Goal: Find contact information

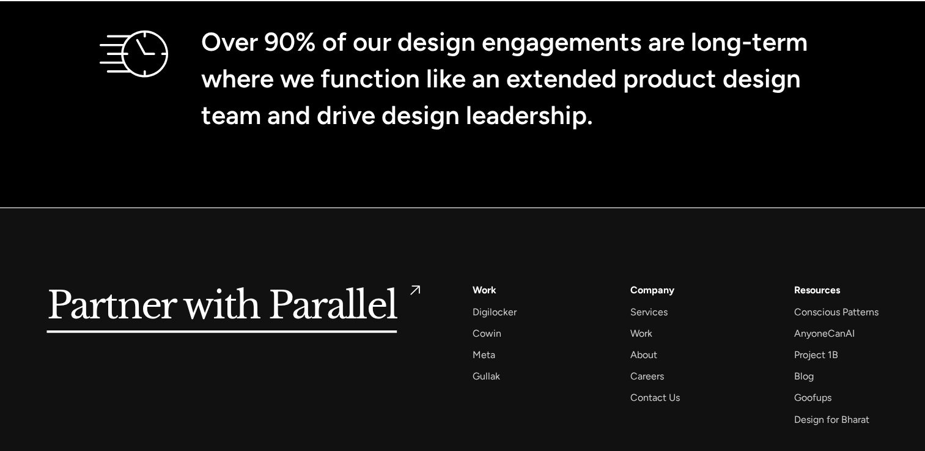
scroll to position [2612, 0]
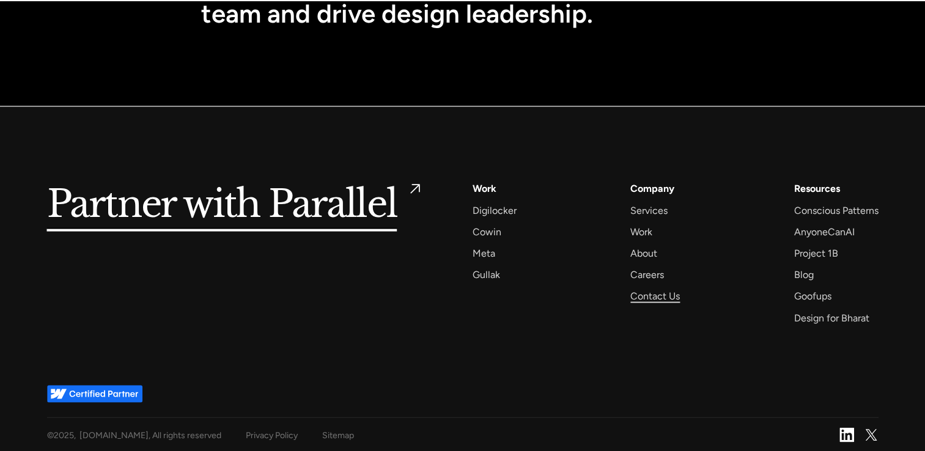
click at [642, 297] on div "Contact Us" at bounding box center [655, 296] width 50 height 17
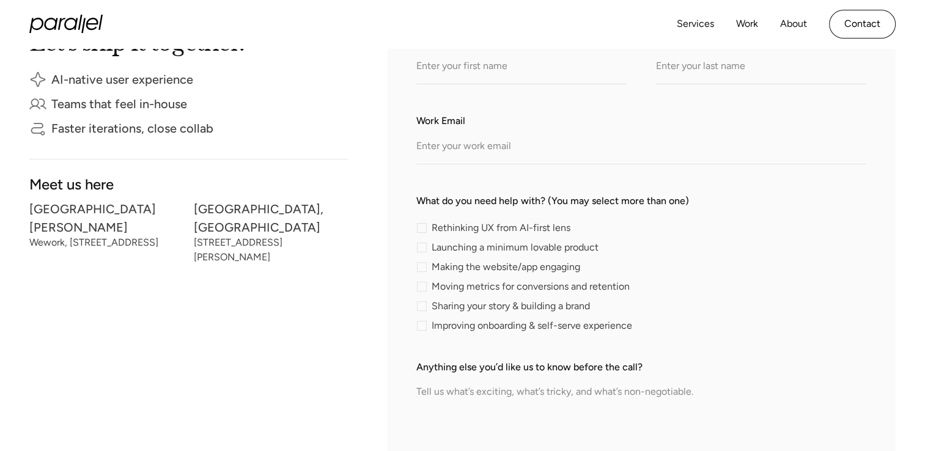
scroll to position [301, 0]
click at [194, 239] on div "227, Leela Karan, Indiranagar Stage-1, India 560038" at bounding box center [271, 250] width 155 height 22
drag, startPoint x: 194, startPoint y: 227, endPoint x: 279, endPoint y: 245, distance: 86.8
click at [279, 245] on div "227, Leela Karan, Indiranagar Stage-1, India 560038" at bounding box center [271, 250] width 155 height 22
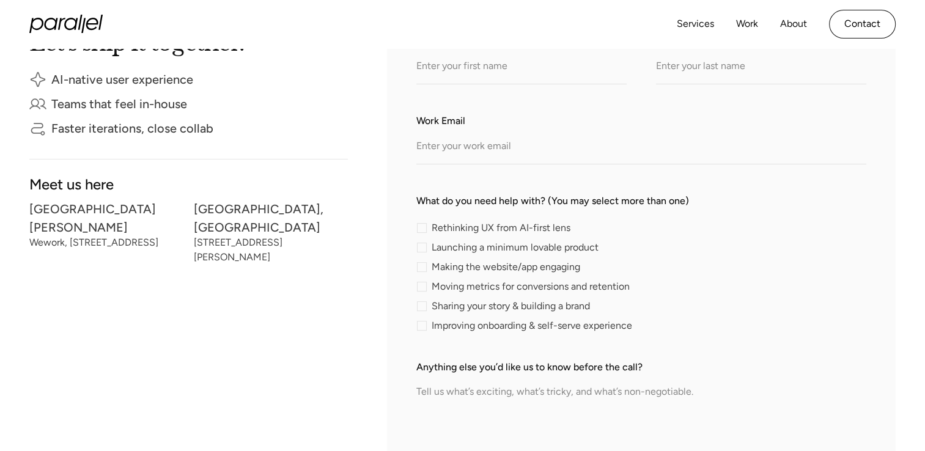
click at [279, 245] on div "227, Leela Karan, Indiranagar Stage-1, India 560038" at bounding box center [271, 250] width 155 height 22
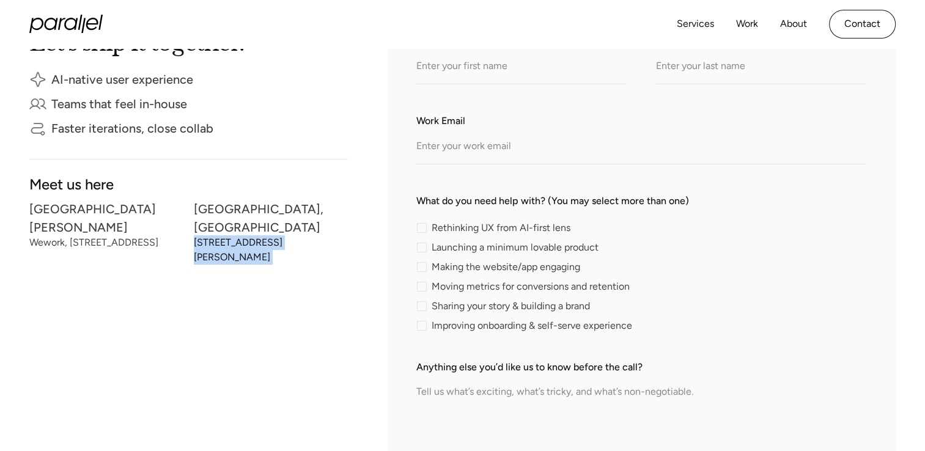
click at [193, 223] on div "San Fransisco Bay Area Wework, 400 Concar Dr, San Mateo, CA 94402 Bengaluru, In…" at bounding box center [188, 236] width 319 height 62
drag, startPoint x: 193, startPoint y: 223, endPoint x: 210, endPoint y: 223, distance: 17.1
click at [210, 239] on div "227, Leela Karan, Indiranagar Stage-1, India 560038" at bounding box center [271, 250] width 155 height 22
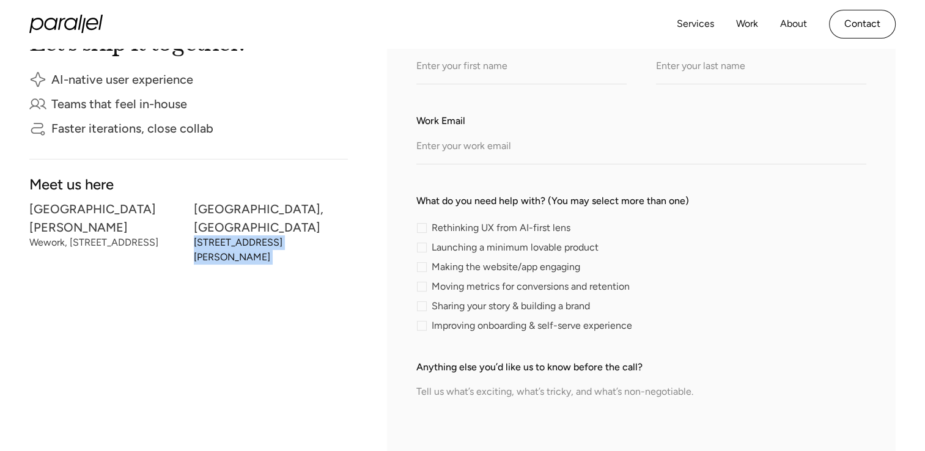
click at [210, 239] on div "227, Leela Karan, Indiranagar Stage-1, India 560038" at bounding box center [271, 250] width 155 height 22
copy div "227, Leela Karan, Indiranagar Stage-1, India 560038"
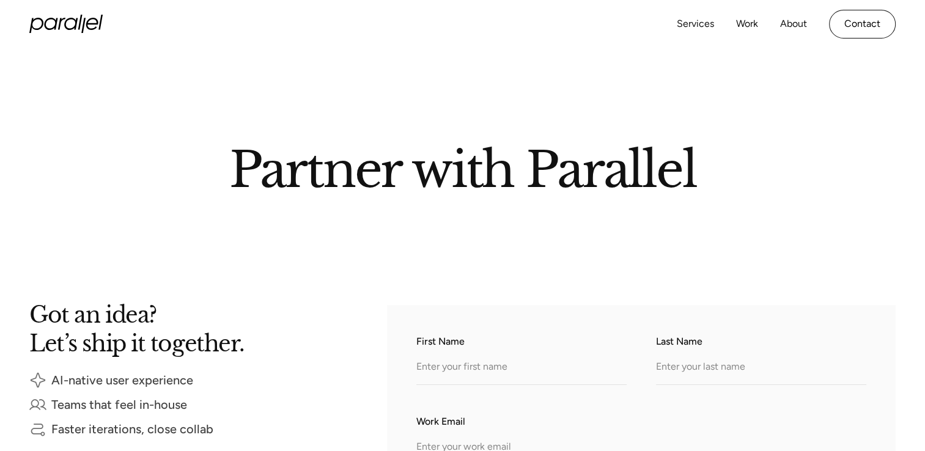
scroll to position [5, 0]
